Goal: Task Accomplishment & Management: Use online tool/utility

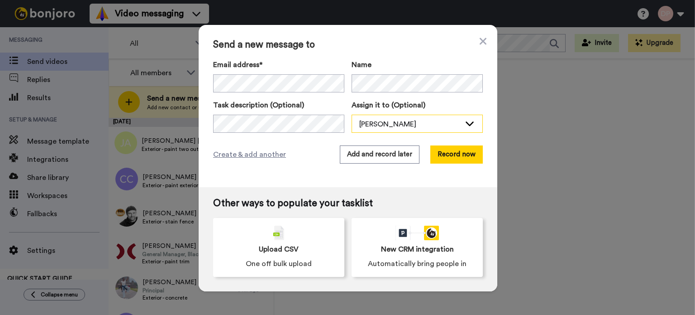
click at [374, 122] on div "[PERSON_NAME]" at bounding box center [409, 124] width 101 height 11
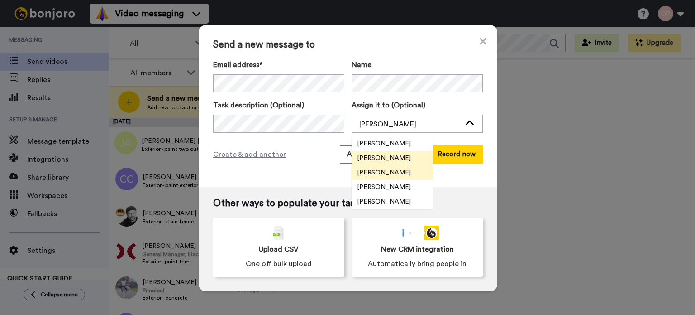
click at [391, 170] on span "[PERSON_NAME]" at bounding box center [384, 172] width 65 height 9
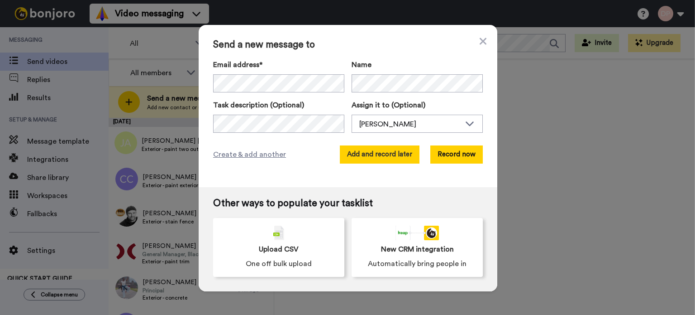
click at [378, 155] on button "Add and record later" at bounding box center [380, 154] width 80 height 18
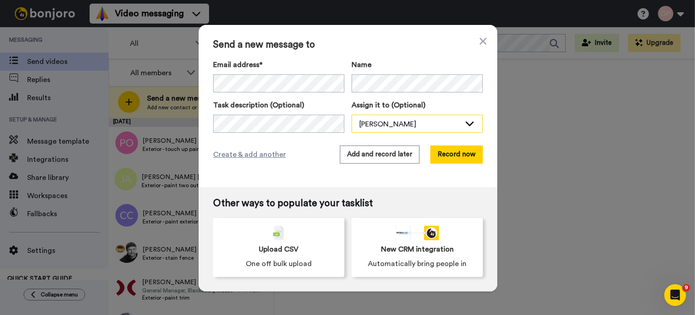
click at [380, 127] on div "[PERSON_NAME]" at bounding box center [409, 124] width 101 height 11
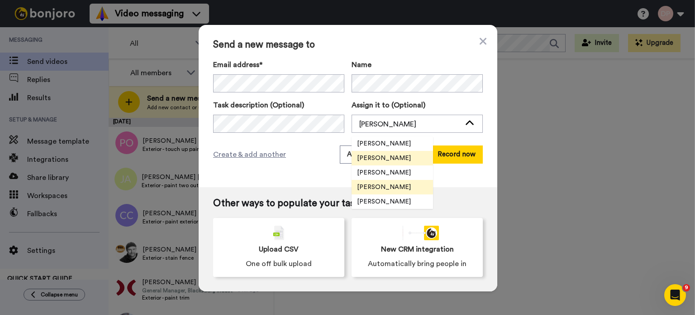
click at [385, 186] on span "[PERSON_NAME]" at bounding box center [384, 186] width 65 height 9
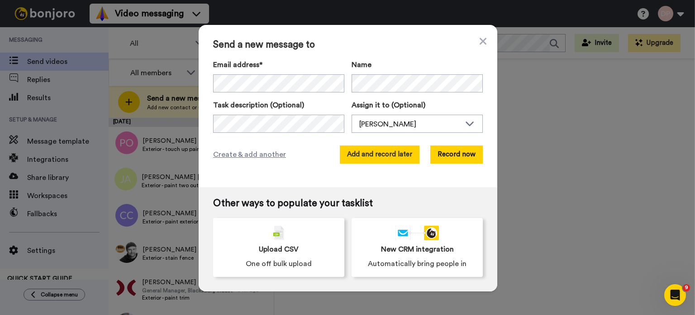
click at [375, 152] on button "Add and record later" at bounding box center [380, 154] width 80 height 18
